Goal: Find specific page/section: Find specific page/section

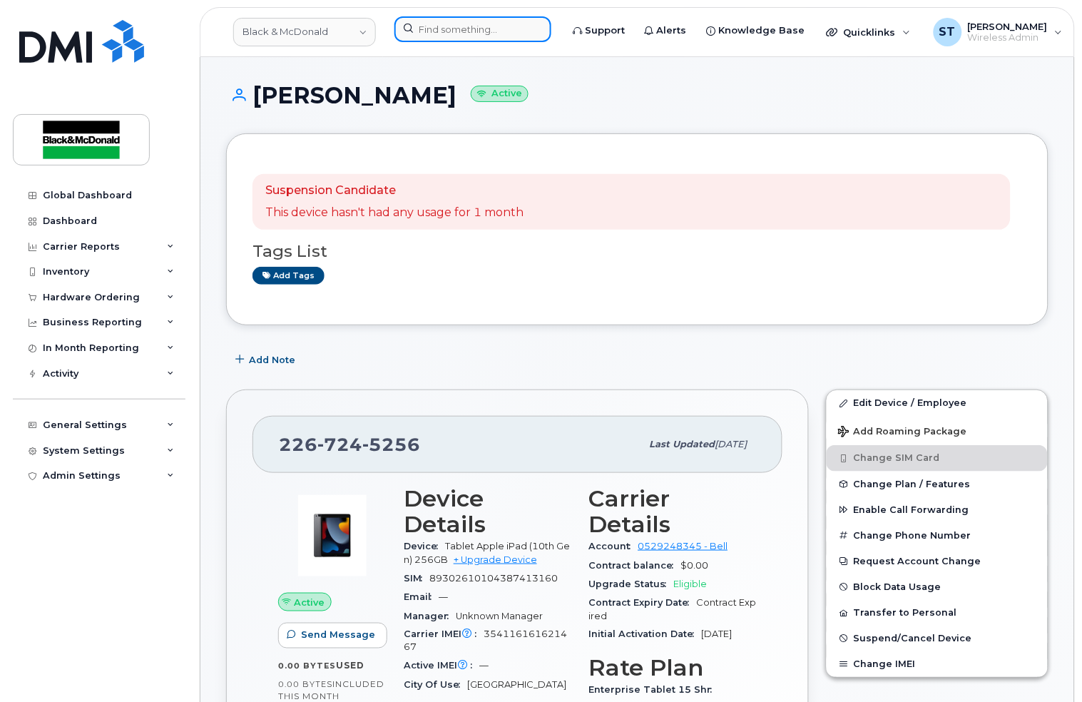
click at [426, 21] on input at bounding box center [472, 29] width 157 height 26
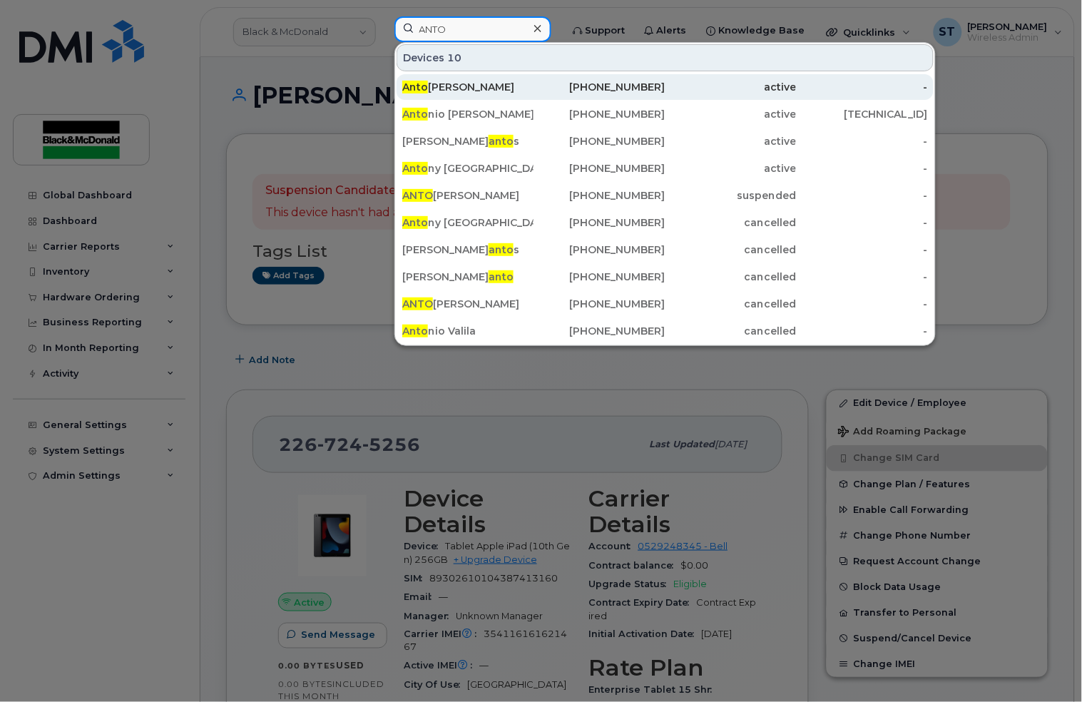
type input "ANTO"
click at [453, 88] on div "Anto George" at bounding box center [467, 87] width 131 height 14
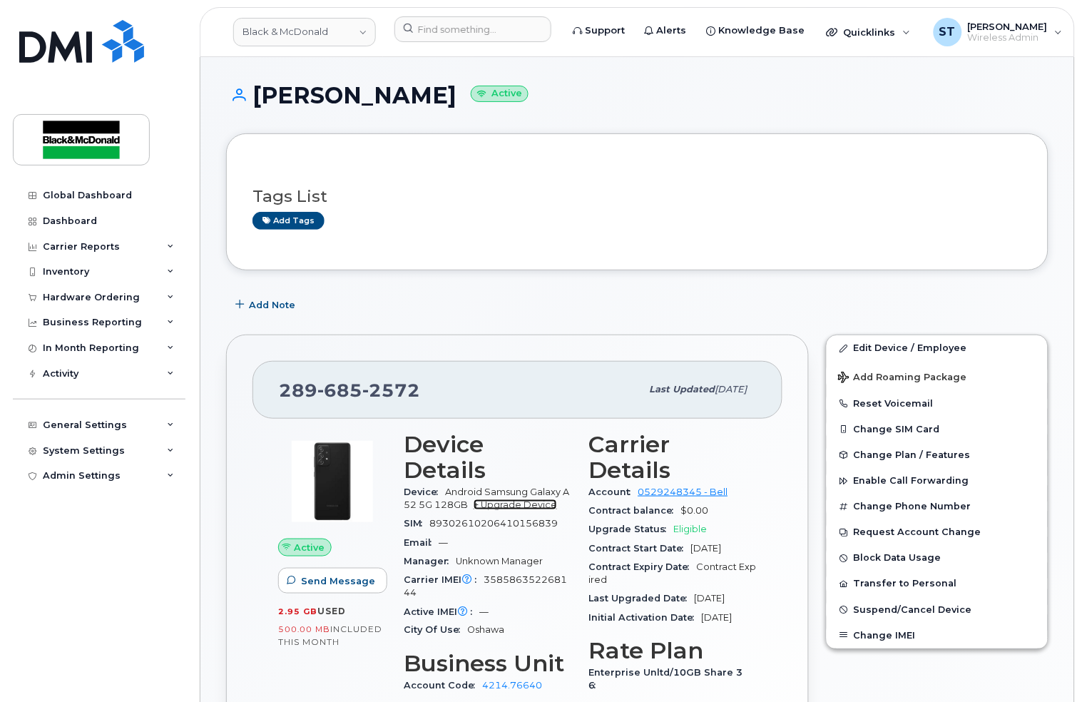
click at [505, 499] on link "+ Upgrade Device" at bounding box center [514, 504] width 83 height 11
copy span "289 685 2572"
drag, startPoint x: 363, startPoint y: 384, endPoint x: 277, endPoint y: 384, distance: 86.3
click at [277, 384] on div "289 685 2572 Last updated Oct 02, 2024" at bounding box center [517, 389] width 530 height 57
click at [552, 499] on link "+ Upgrade Device" at bounding box center [514, 504] width 83 height 11
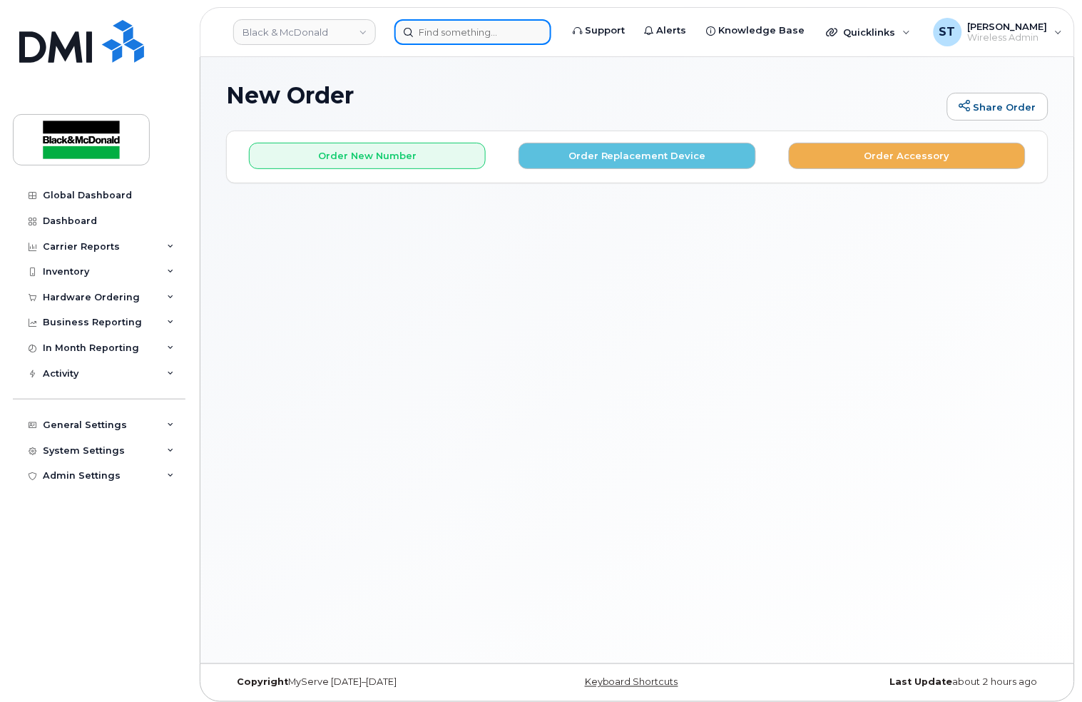
click at [473, 32] on input at bounding box center [472, 32] width 157 height 26
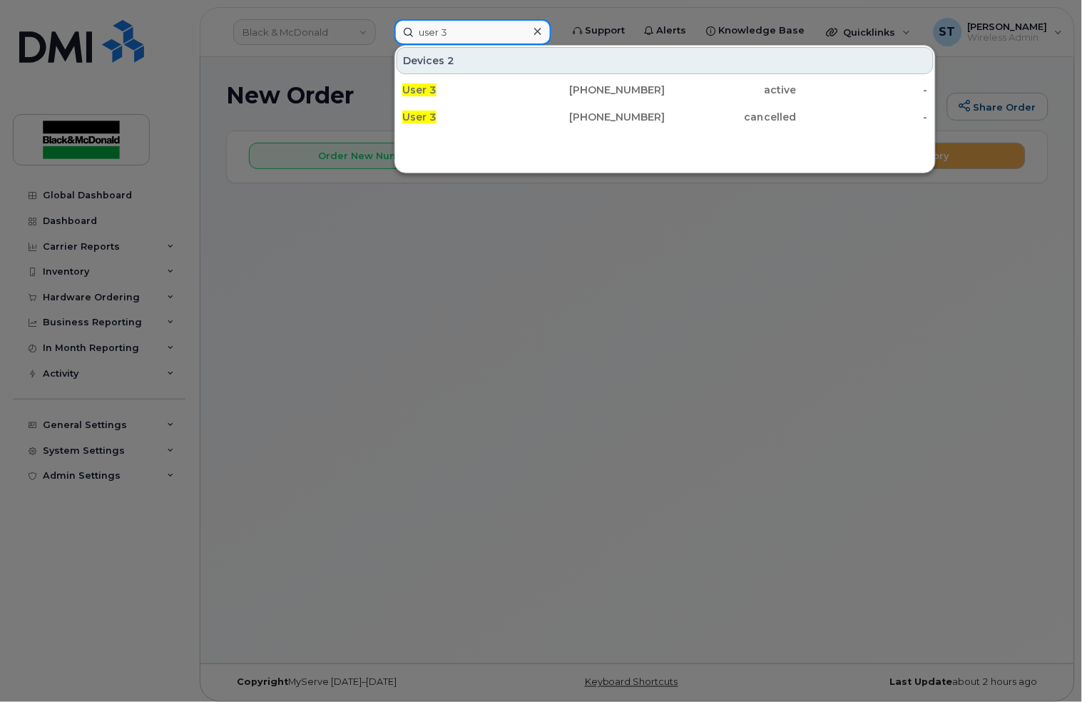
type input "user 3"
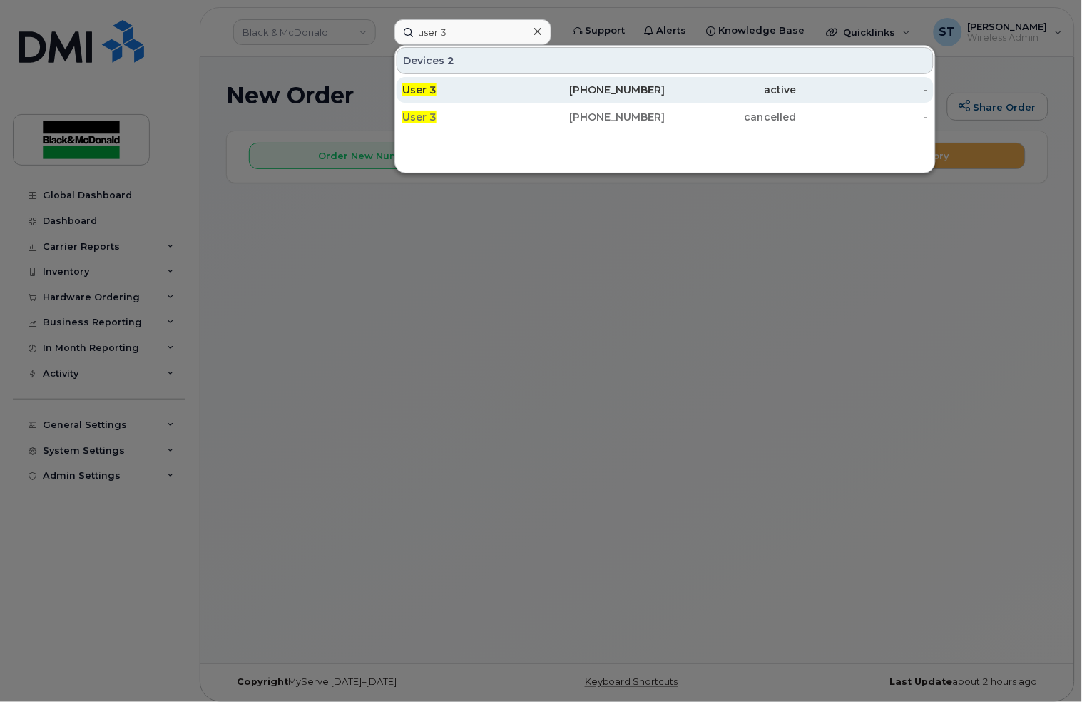
click at [479, 93] on div "User 3" at bounding box center [467, 90] width 131 height 14
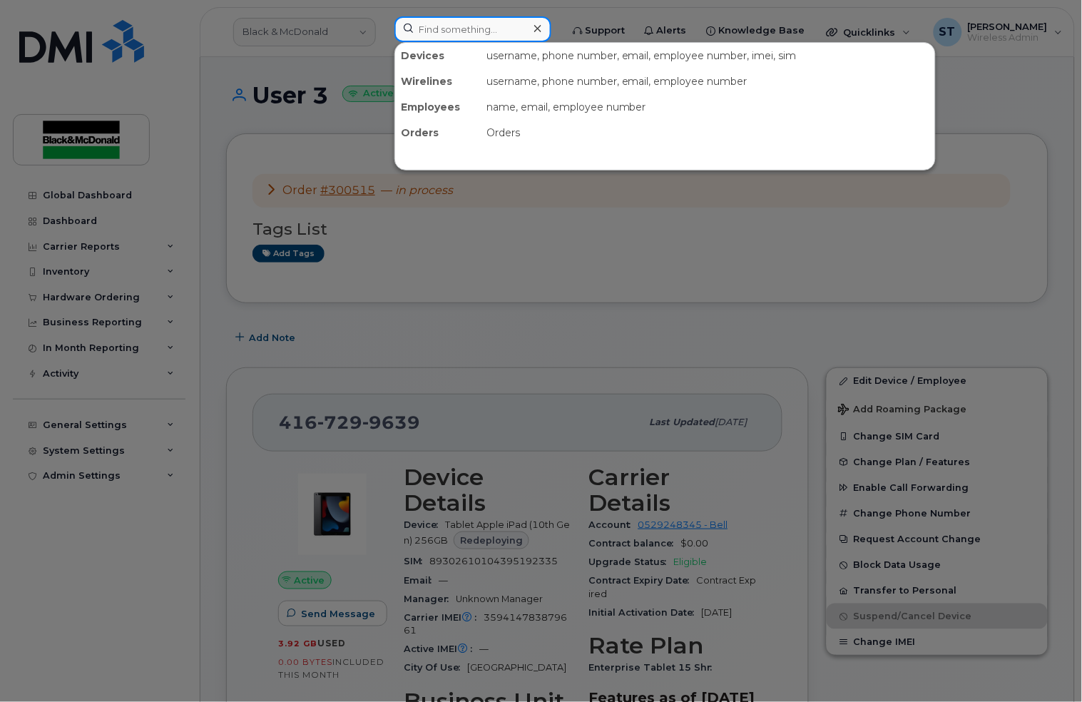
click at [428, 26] on input at bounding box center [472, 29] width 157 height 26
paste input "83902610104394029124"
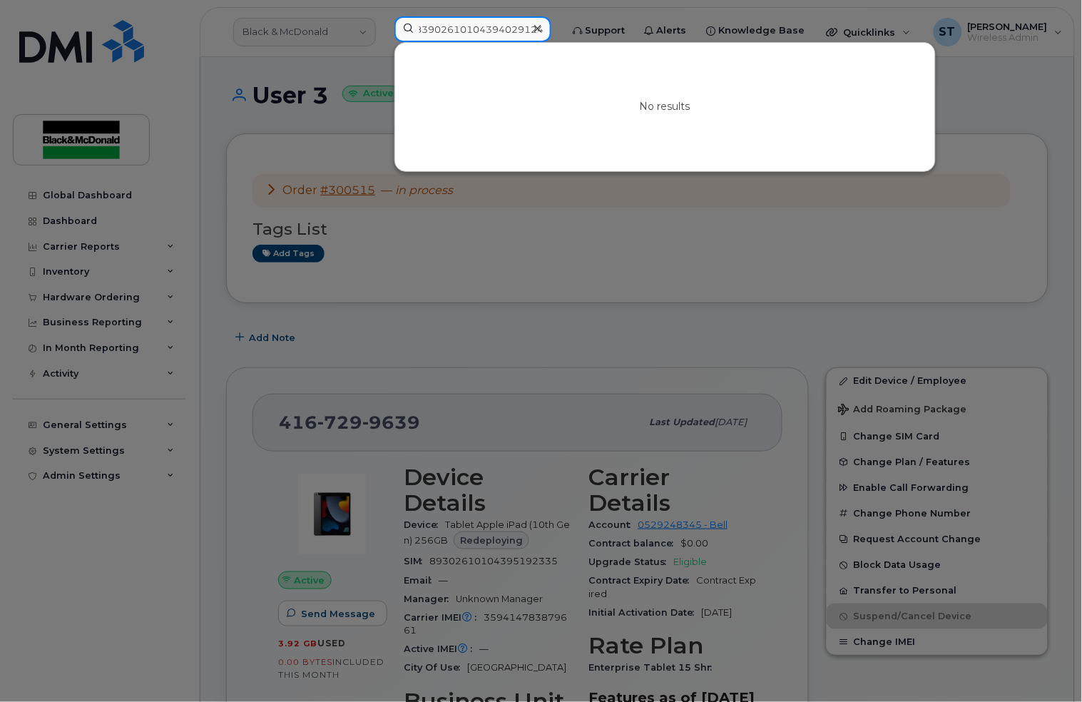
scroll to position [0, 6]
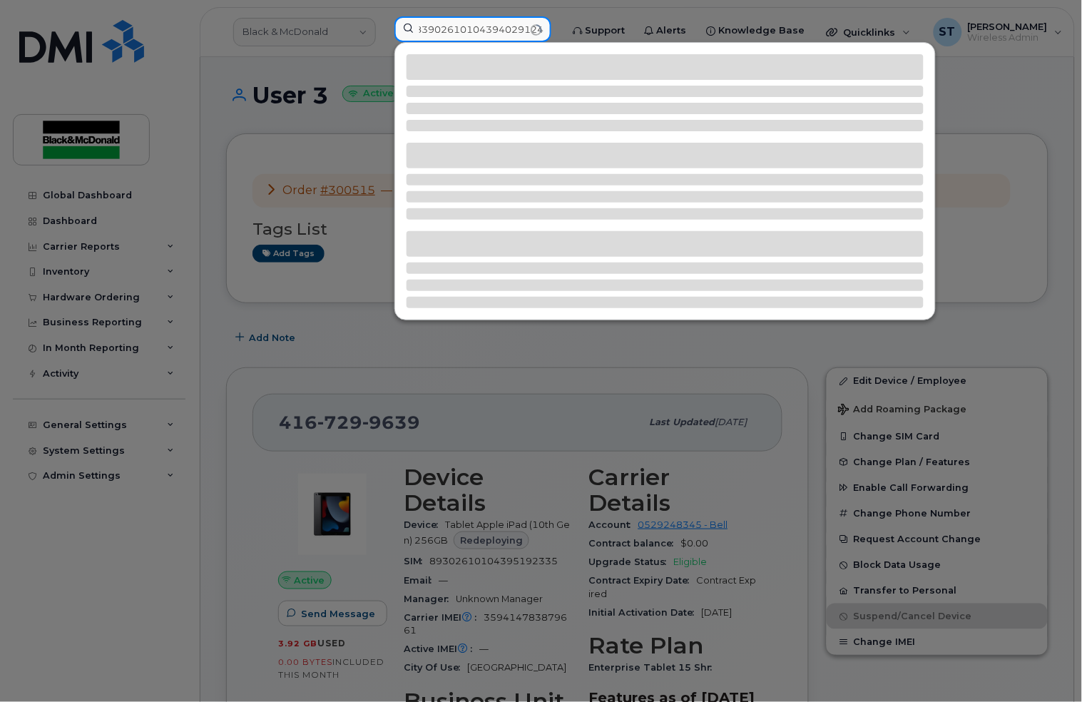
click at [438, 31] on input "83902610104394029124" at bounding box center [472, 29] width 157 height 26
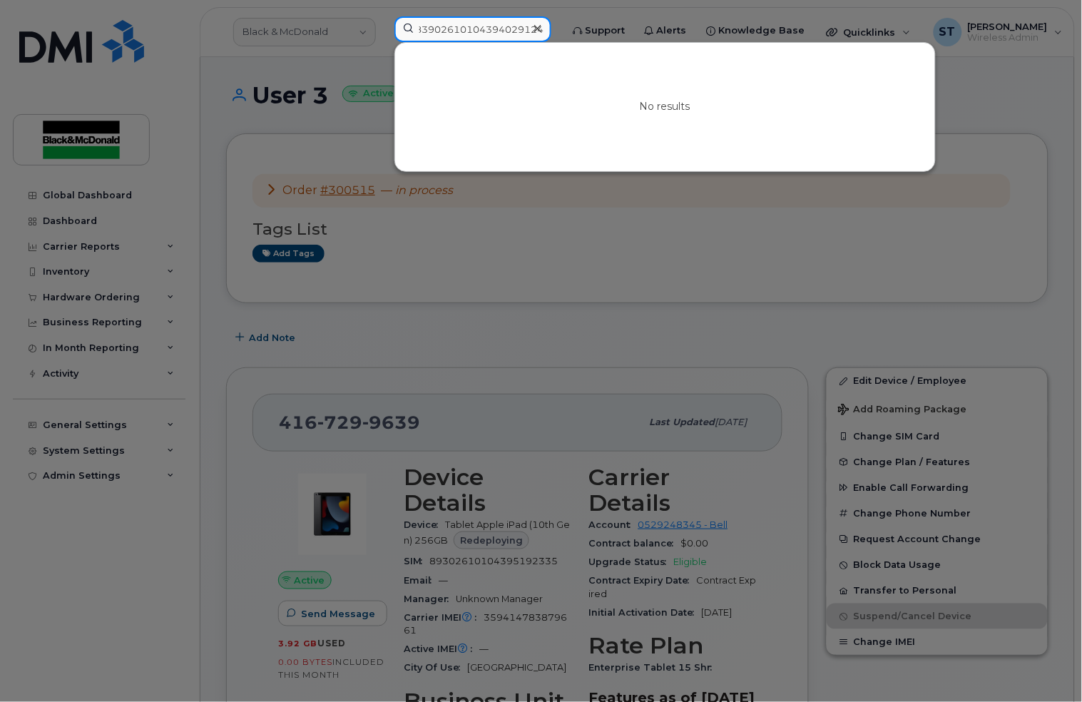
click at [438, 31] on input "83902610104394029124" at bounding box center [472, 29] width 157 height 26
type input "83902610104394029124"
click at [534, 23] on icon at bounding box center [537, 28] width 7 height 11
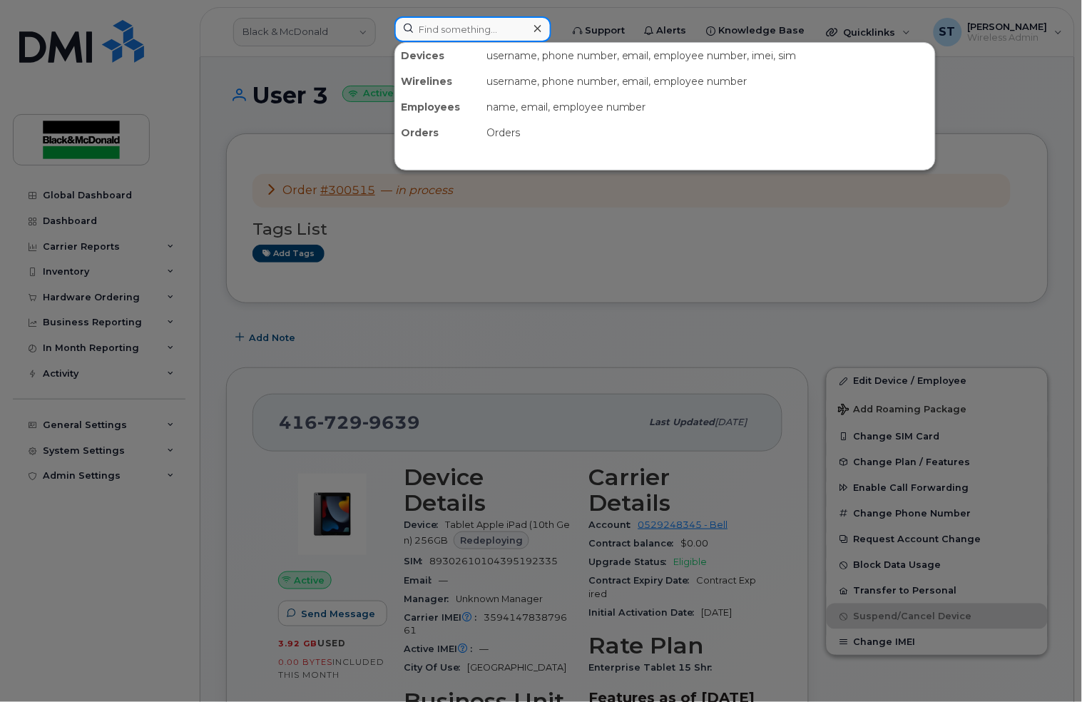
click at [434, 27] on input at bounding box center [472, 29] width 157 height 26
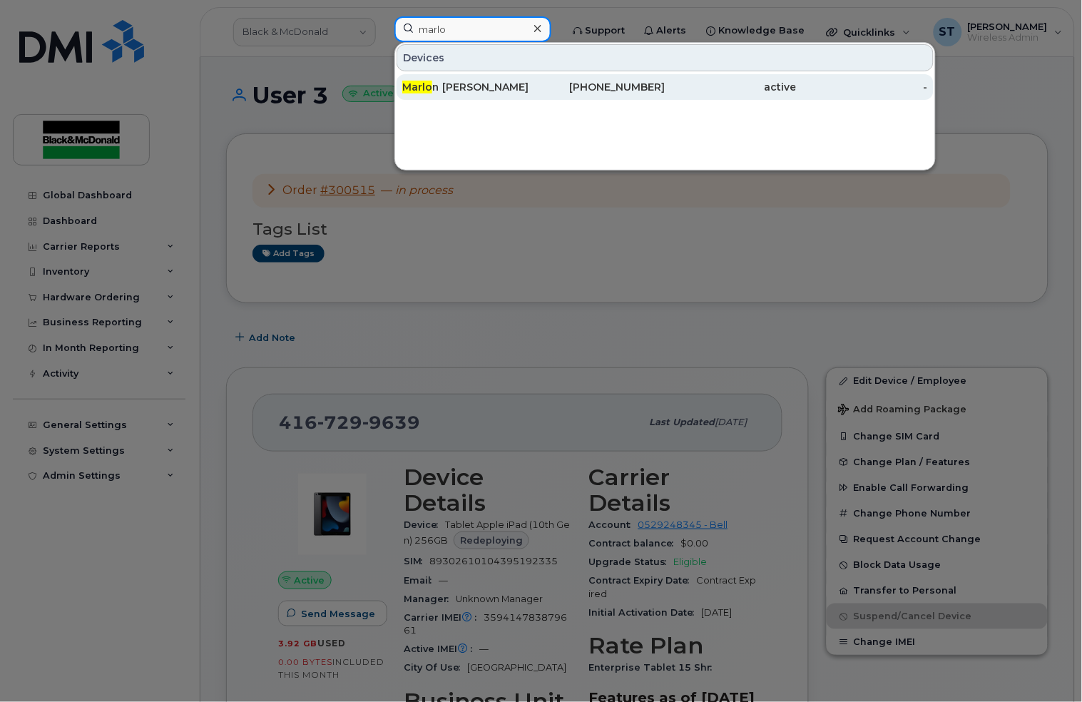
type input "marlo"
click at [435, 90] on div "Marlo n Mckinnon" at bounding box center [467, 87] width 131 height 14
